Goal: Task Accomplishment & Management: Manage account settings

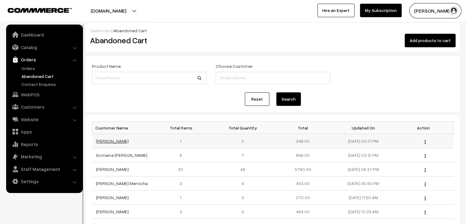
click at [109, 142] on link "Anamika Dey" at bounding box center [112, 140] width 33 height 5
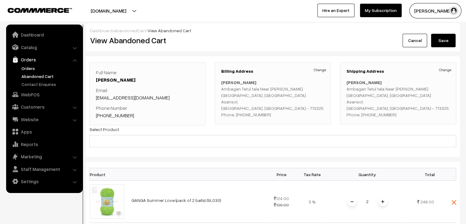
click at [23, 68] on link "Orders" at bounding box center [50, 68] width 61 height 6
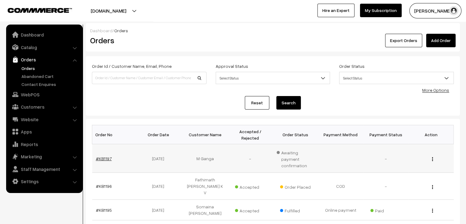
click at [103, 156] on link "#KB1197" at bounding box center [104, 158] width 16 height 5
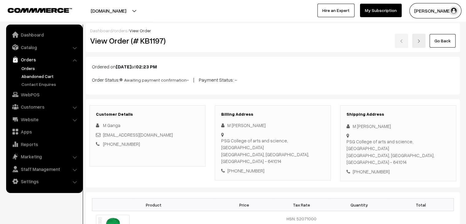
click at [55, 76] on link "Abandoned Cart" at bounding box center [50, 76] width 61 height 6
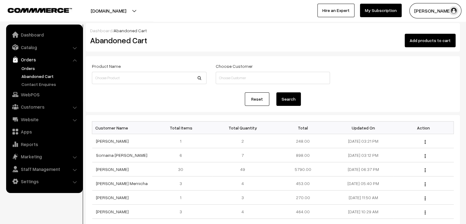
click at [30, 70] on link "Orders" at bounding box center [50, 68] width 61 height 6
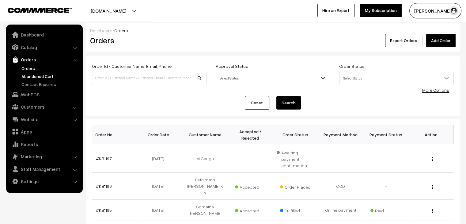
click at [33, 77] on link "Abandoned Cart" at bounding box center [50, 76] width 61 height 6
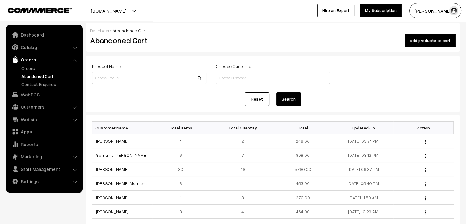
click at [28, 70] on link "Orders" at bounding box center [50, 68] width 61 height 6
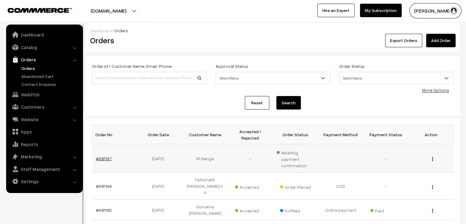
click at [105, 156] on link "#KB1197" at bounding box center [104, 158] width 16 height 5
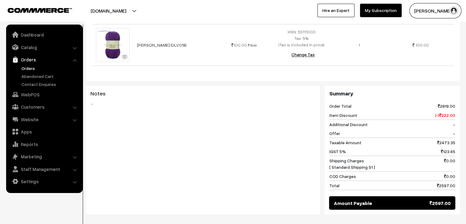
scroll to position [1068, 0]
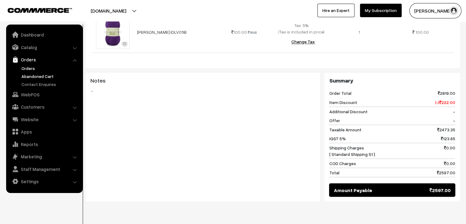
click at [38, 75] on link "Abandoned Cart" at bounding box center [50, 76] width 61 height 6
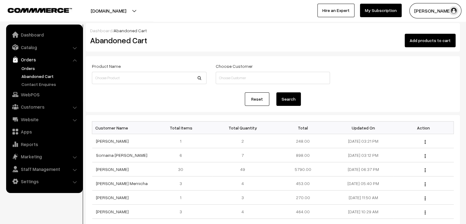
click at [32, 68] on link "Orders" at bounding box center [50, 68] width 61 height 6
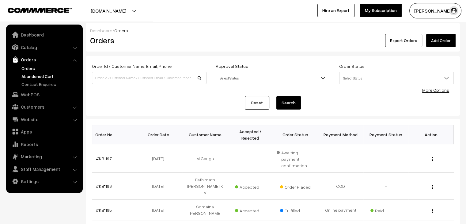
click at [43, 76] on link "Abandoned Cart" at bounding box center [50, 76] width 61 height 6
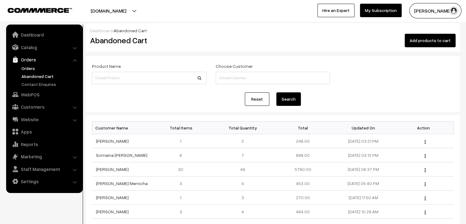
click at [29, 69] on link "Orders" at bounding box center [50, 68] width 61 height 6
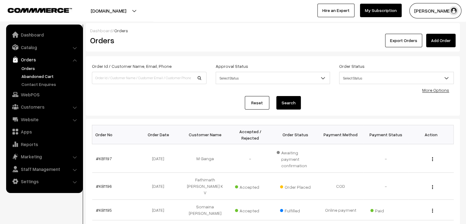
click at [40, 77] on link "Abandoned Cart" at bounding box center [50, 76] width 61 height 6
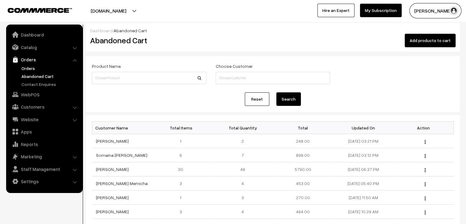
click at [28, 70] on link "Orders" at bounding box center [50, 68] width 61 height 6
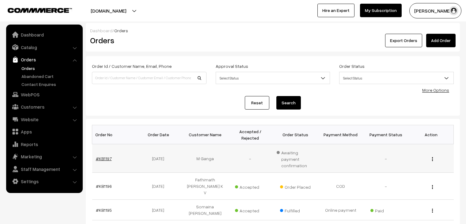
click at [106, 156] on link "#KB1197" at bounding box center [104, 158] width 16 height 5
click at [104, 156] on link "#KB1197" at bounding box center [104, 158] width 16 height 5
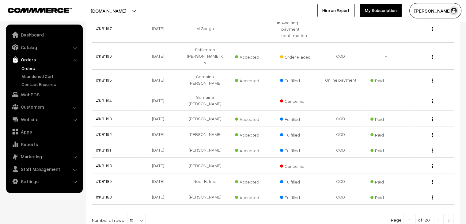
scroll to position [163, 0]
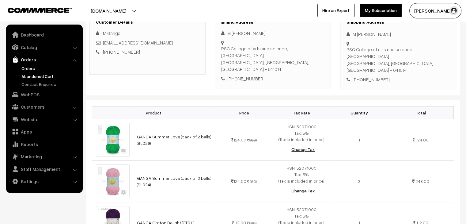
click at [38, 77] on link "Abandoned Cart" at bounding box center [50, 76] width 61 height 6
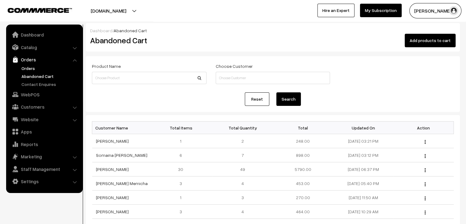
click at [43, 66] on link "Orders" at bounding box center [50, 68] width 61 height 6
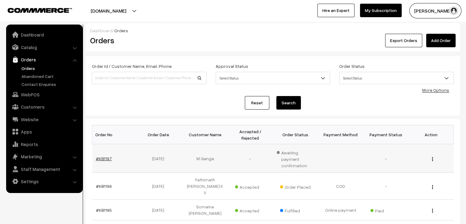
click at [104, 156] on link "#KB1197" at bounding box center [104, 158] width 16 height 5
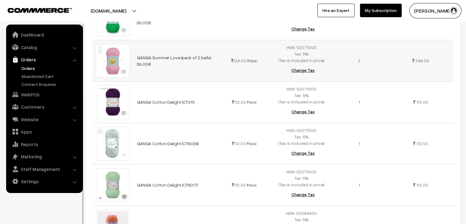
scroll to position [214, 0]
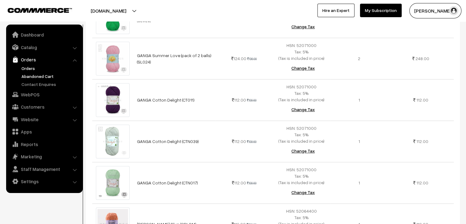
click at [50, 77] on link "Abandoned Cart" at bounding box center [50, 76] width 61 height 6
